Goal: Task Accomplishment & Management: Complete application form

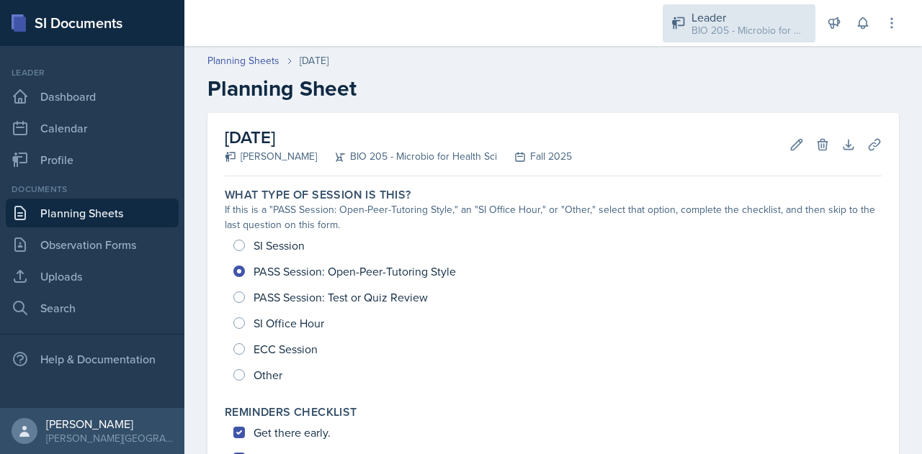
click at [702, 19] on div "Leader" at bounding box center [748, 17] width 115 height 17
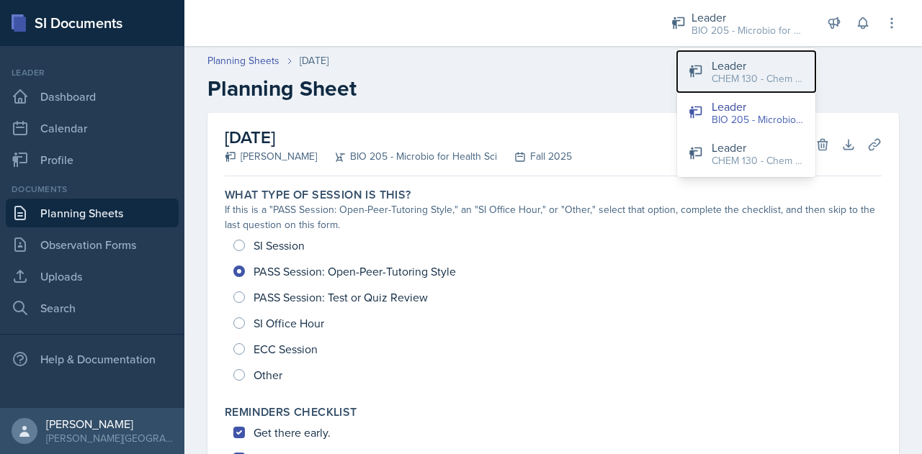
click at [726, 67] on div "Leader" at bounding box center [758, 65] width 92 height 17
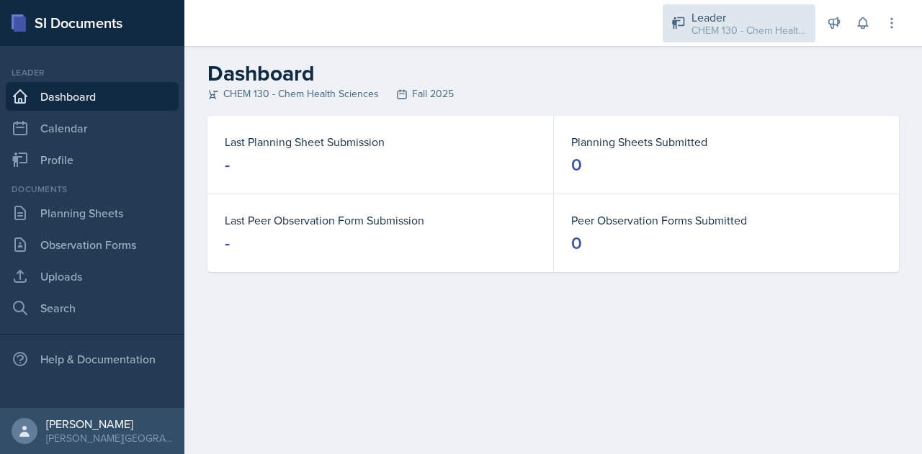
click at [727, 32] on div "CHEM 130 - Chem Health Sciences / Fall 2025" at bounding box center [748, 30] width 115 height 15
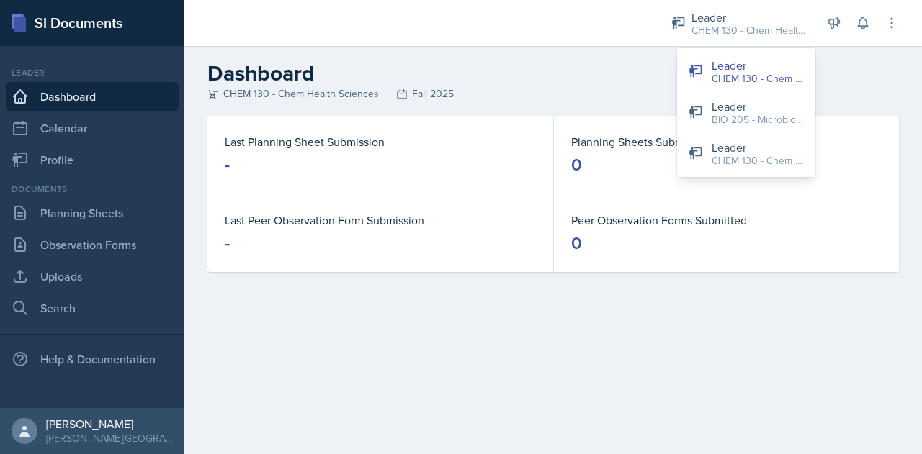
click at [572, 60] on header "Dashboard CHEM 130 - Chem Health Sciences Fall 2025" at bounding box center [552, 81] width 737 height 70
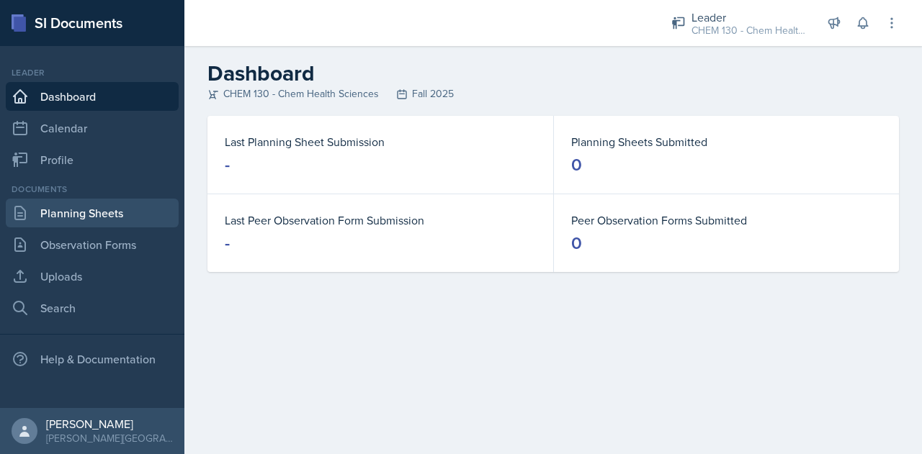
click at [78, 217] on link "Planning Sheets" at bounding box center [92, 213] width 173 height 29
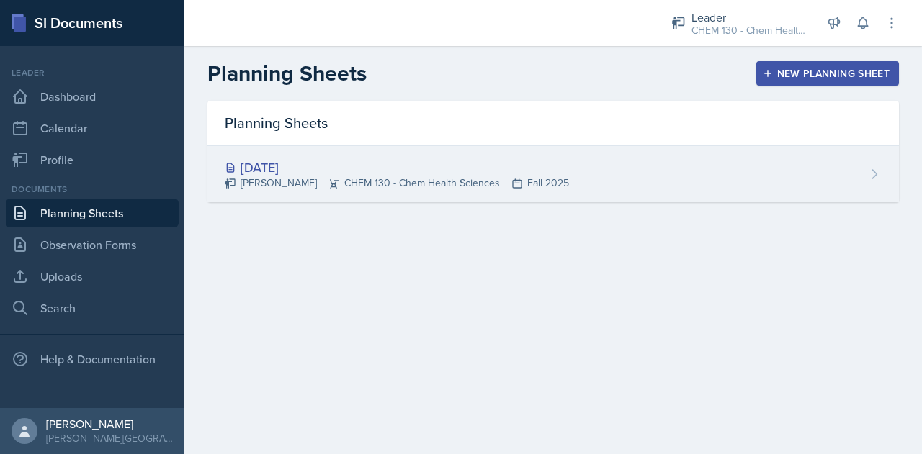
click at [842, 171] on div "[DATE] [PERSON_NAME] CHEM 130 - Chem Health Sciences Fall 2025" at bounding box center [552, 174] width 691 height 56
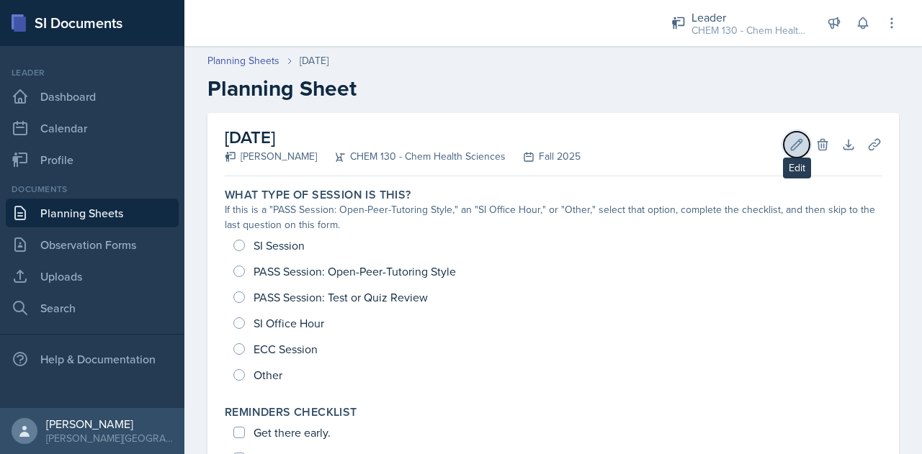
click at [789, 144] on icon at bounding box center [796, 145] width 14 height 14
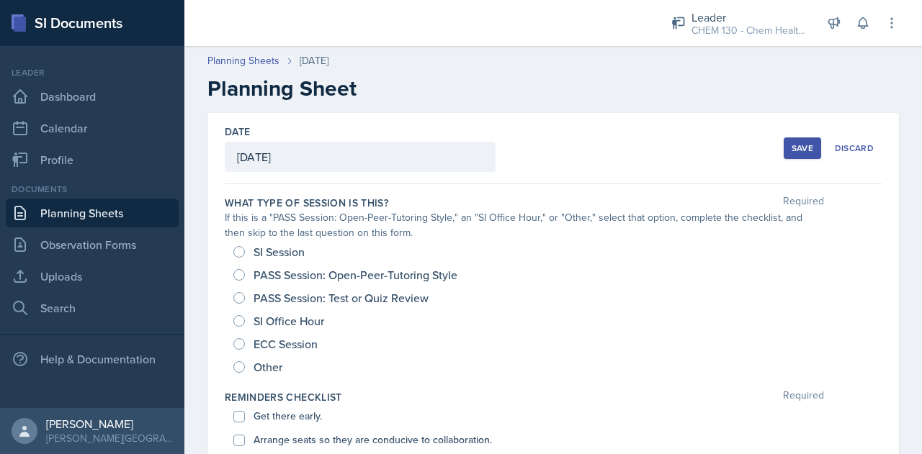
click at [371, 164] on div "[DATE]" at bounding box center [360, 157] width 271 height 30
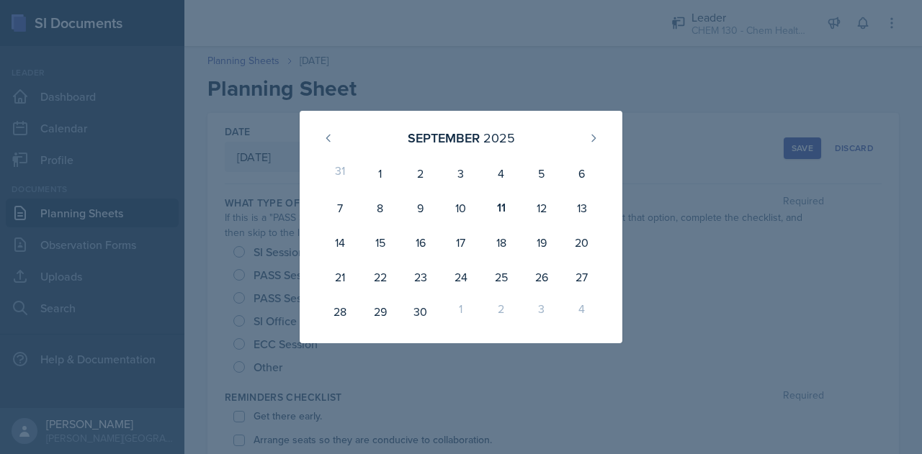
click at [604, 133] on div "[DATE]" at bounding box center [461, 137] width 288 height 31
click at [501, 202] on div "11" at bounding box center [501, 208] width 40 height 35
type input "[DATE]"
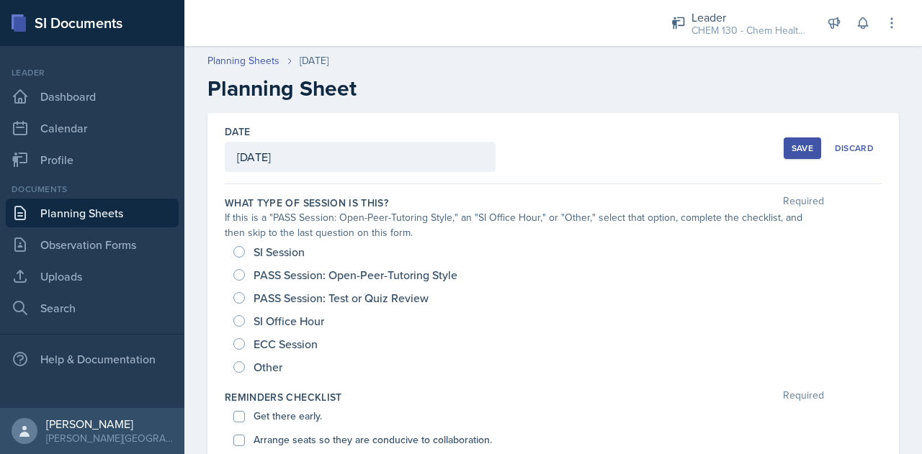
scroll to position [99, 0]
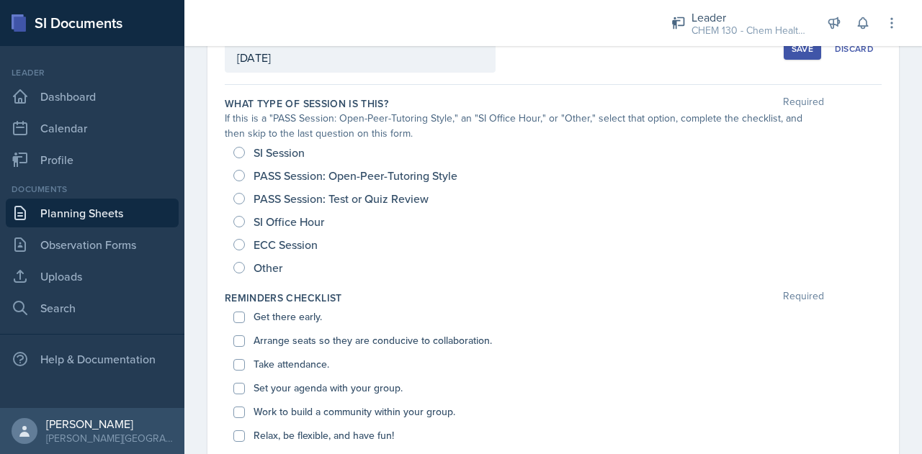
click at [341, 178] on span "PASS Session: Open-Peer-Tutoring Style" at bounding box center [356, 176] width 204 height 14
click at [245, 178] on input "PASS Session: Open-Peer-Tutoring Style" at bounding box center [239, 176] width 12 height 12
radio input "true"
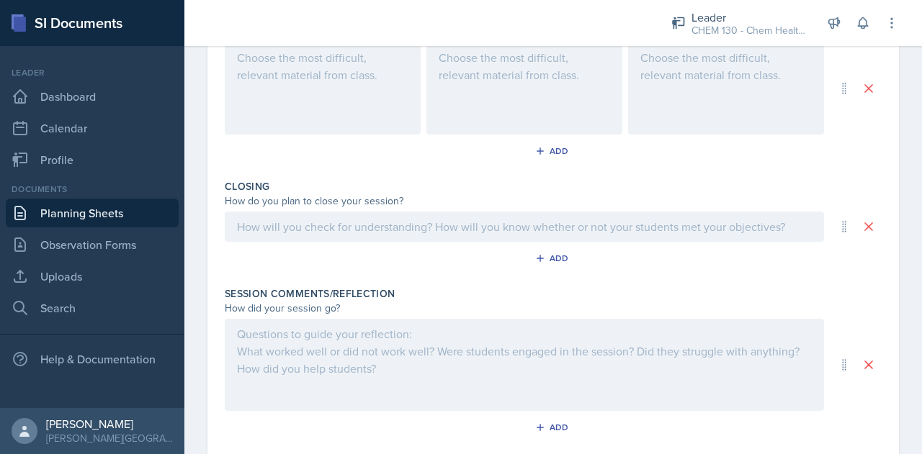
scroll to position [694, 0]
